Goal: Transaction & Acquisition: Purchase product/service

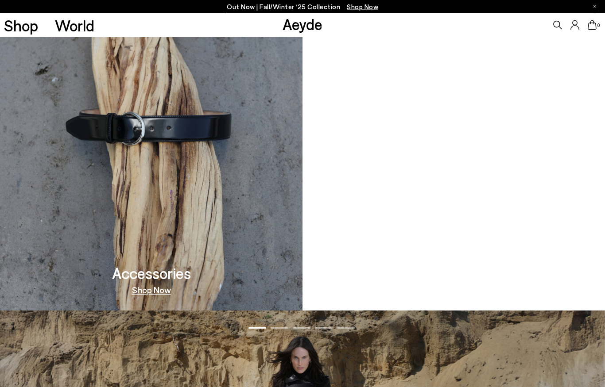
scroll to position [970, 0]
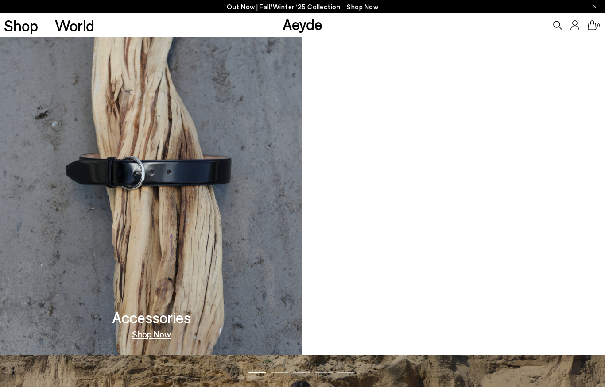
click at [143, 337] on link "Shop Now" at bounding box center [151, 334] width 39 height 9
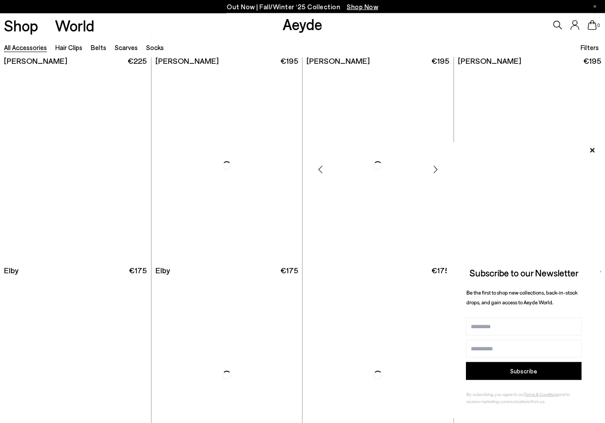
scroll to position [1662, 0]
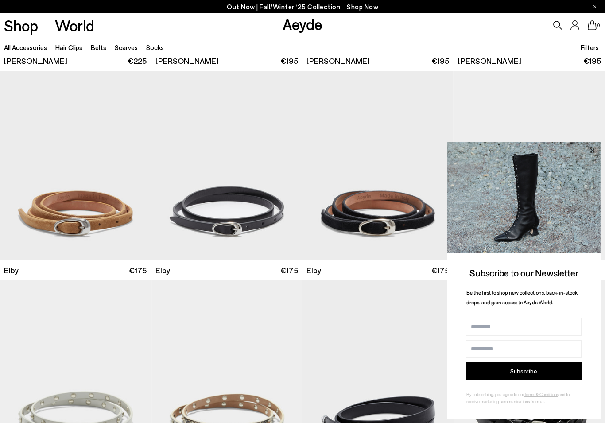
click at [590, 151] on icon at bounding box center [592, 151] width 12 height 12
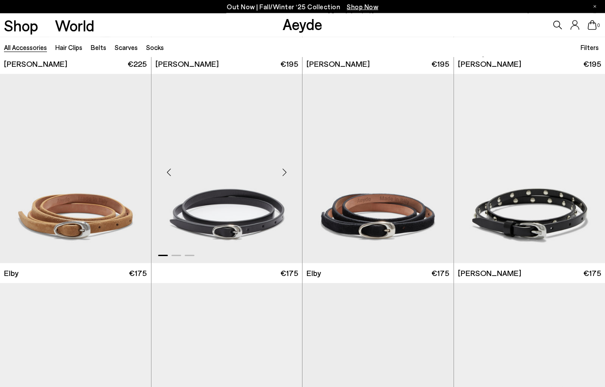
scroll to position [1659, 0]
click at [229, 232] on img "1 / 3" at bounding box center [226, 168] width 151 height 189
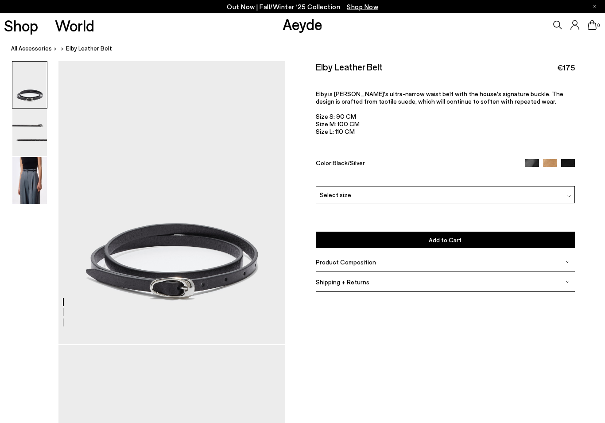
scroll to position [23, 0]
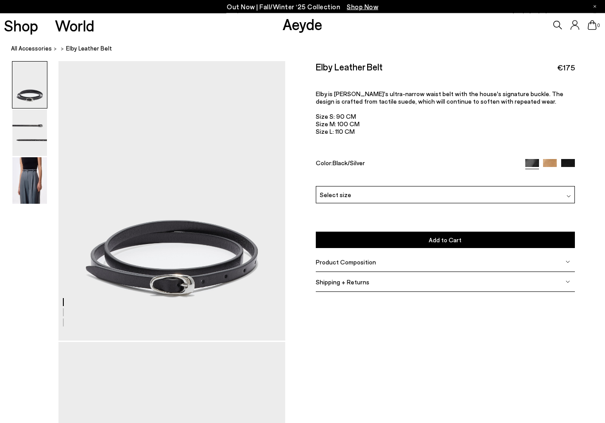
click at [566, 166] on img at bounding box center [568, 166] width 14 height 14
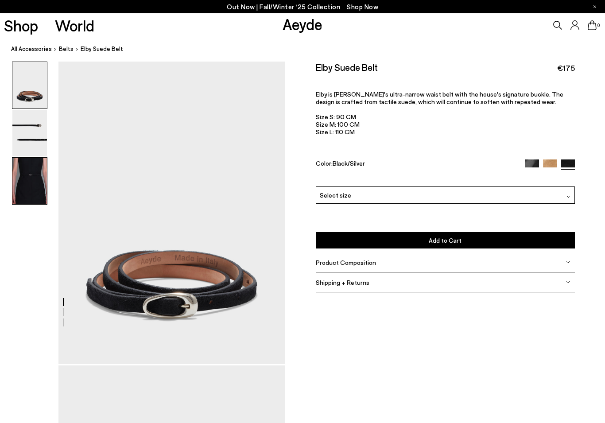
click at [33, 176] on img at bounding box center [29, 181] width 35 height 46
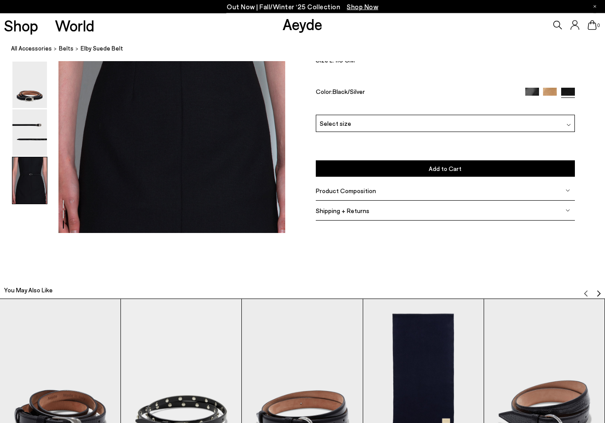
scroll to position [740, 0]
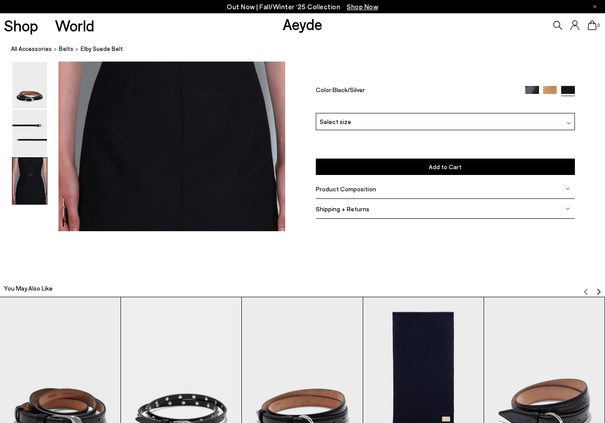
click at [552, 91] on img at bounding box center [550, 93] width 14 height 14
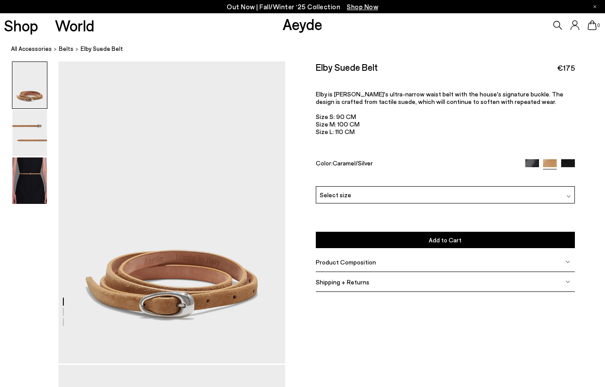
click at [531, 163] on img at bounding box center [532, 166] width 14 height 14
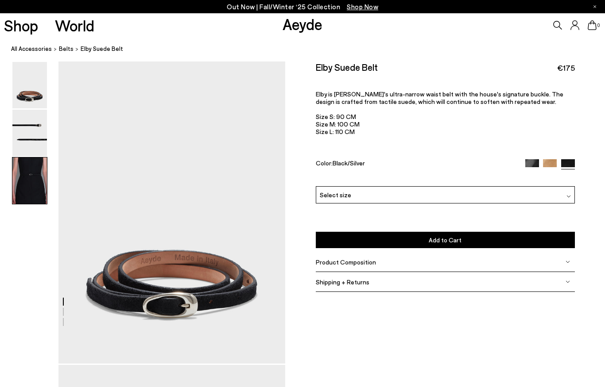
scroll to position [775, 0]
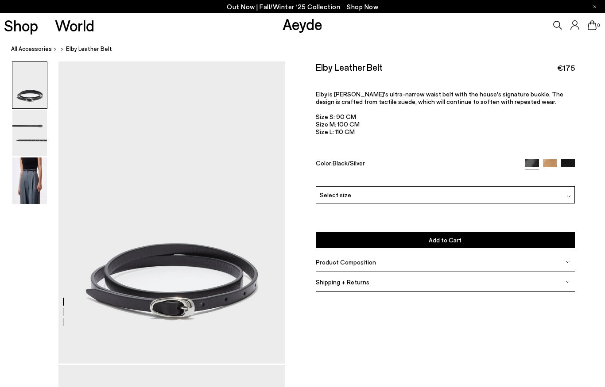
scroll to position [59, 0]
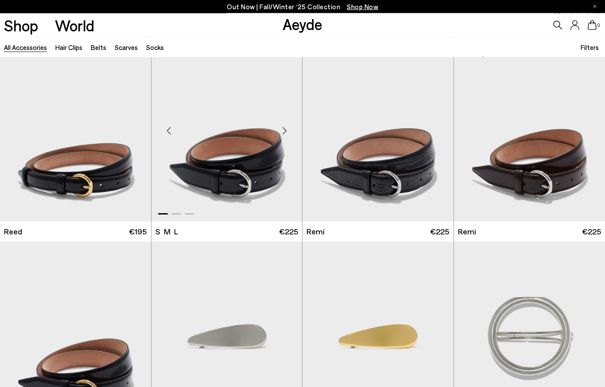
scroll to position [863, 0]
click at [98, 178] on img "1 / 3" at bounding box center [75, 126] width 151 height 189
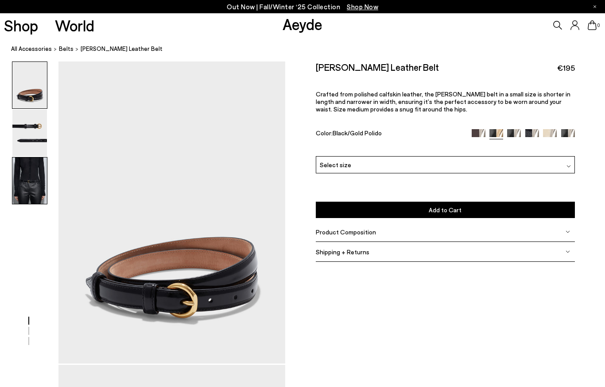
click at [31, 187] on img at bounding box center [29, 181] width 35 height 46
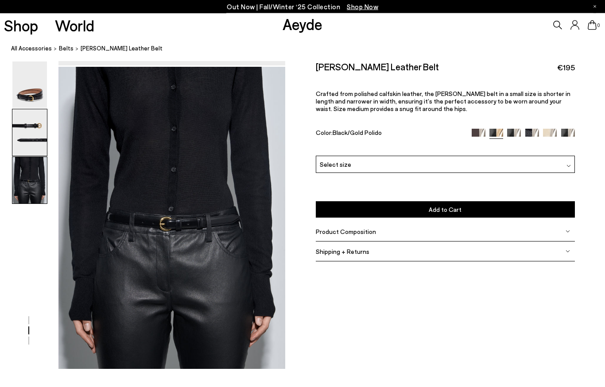
scroll to position [669, 0]
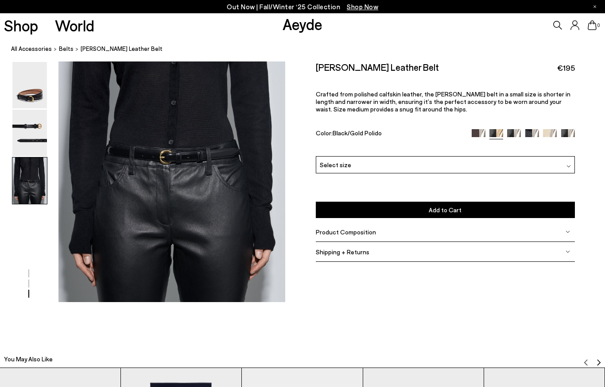
click at [479, 133] on img at bounding box center [478, 136] width 14 height 14
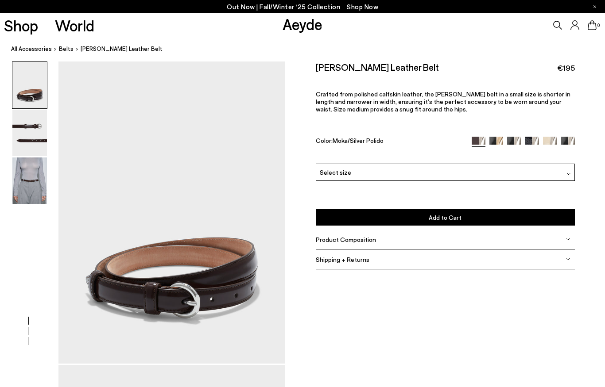
click at [514, 141] on img at bounding box center [514, 144] width 14 height 14
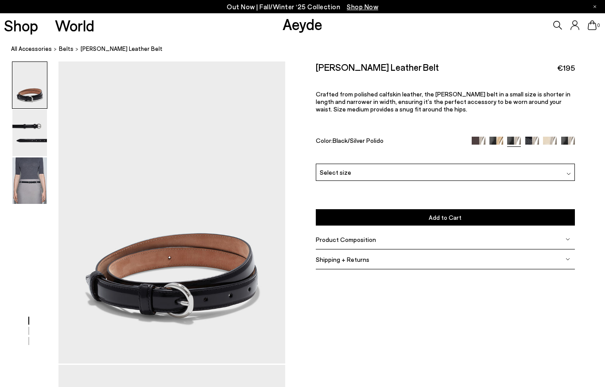
click at [533, 140] on img at bounding box center [532, 144] width 14 height 14
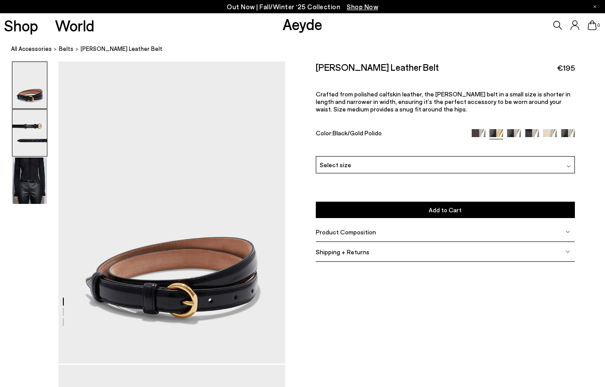
click at [26, 136] on img at bounding box center [29, 133] width 35 height 46
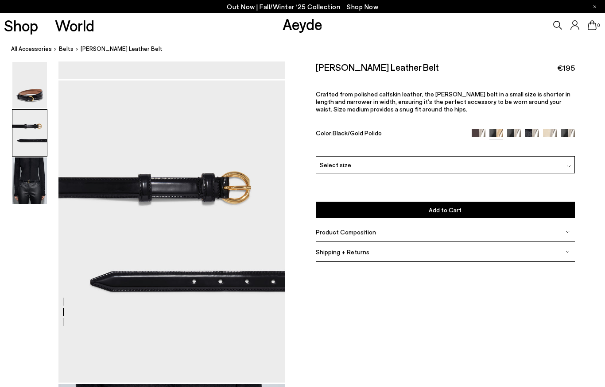
scroll to position [304, 0]
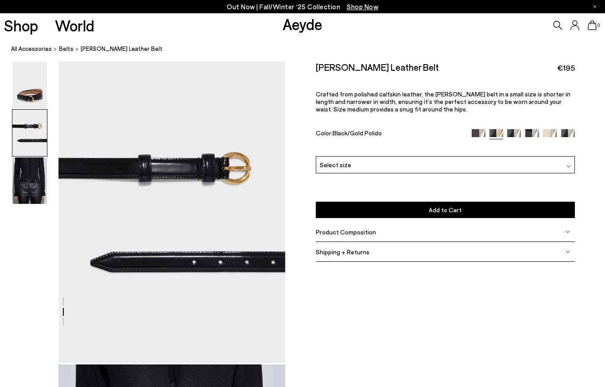
click at [568, 233] on img at bounding box center [567, 232] width 4 height 4
